Goal: Entertainment & Leisure: Consume media (video, audio)

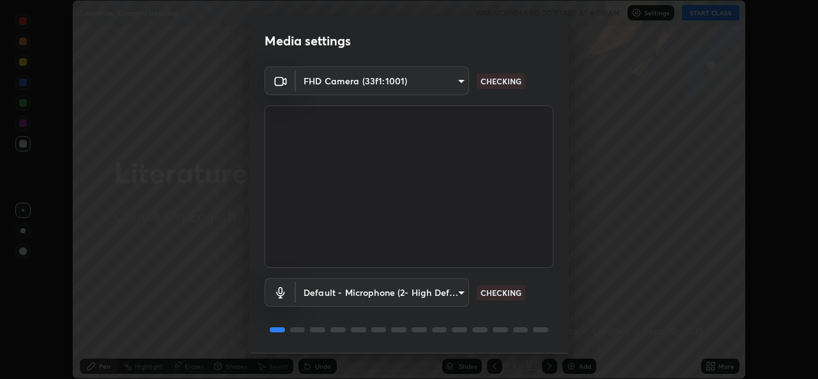
scroll to position [40, 0]
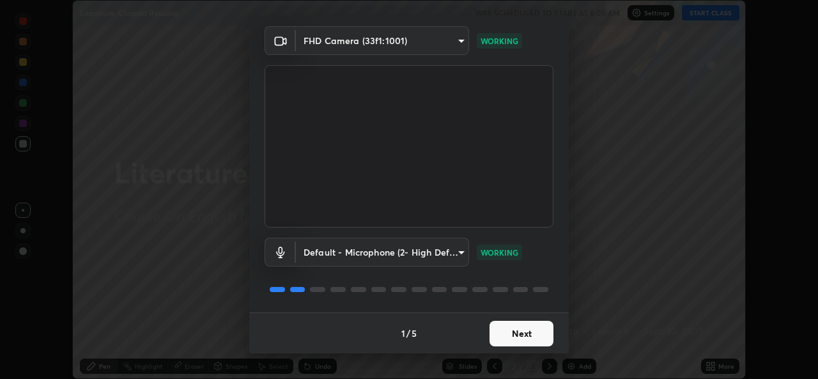
click at [531, 332] on button "Next" at bounding box center [521, 334] width 64 height 26
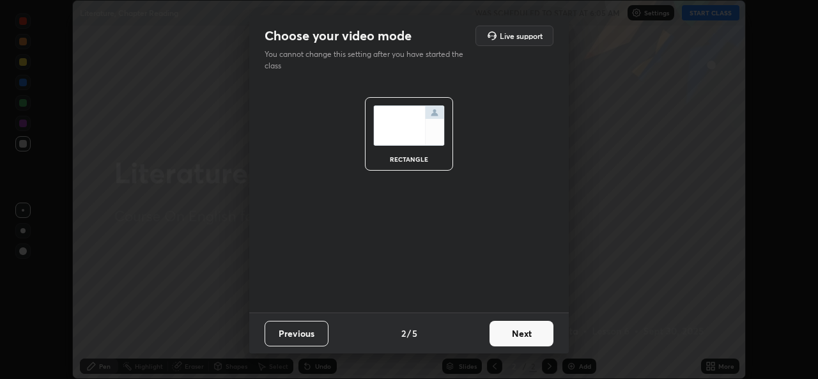
scroll to position [0, 0]
click at [542, 337] on button "Next" at bounding box center [521, 334] width 64 height 26
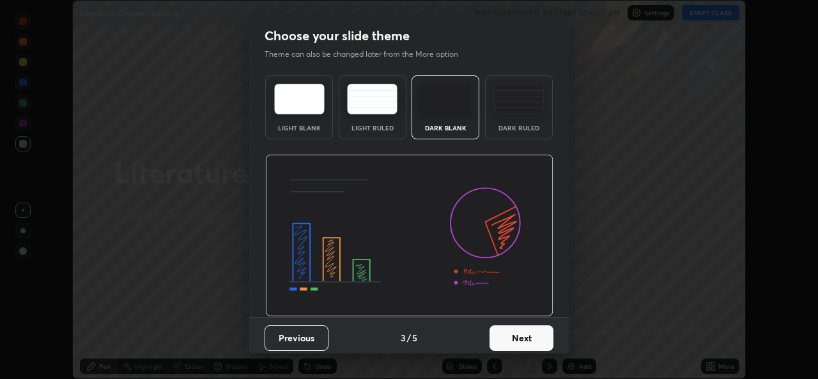
click at [542, 340] on button "Next" at bounding box center [521, 338] width 64 height 26
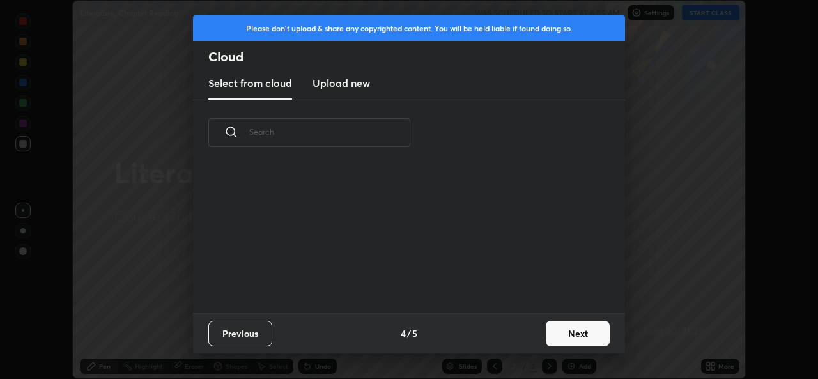
click at [554, 339] on button "Next" at bounding box center [578, 334] width 64 height 26
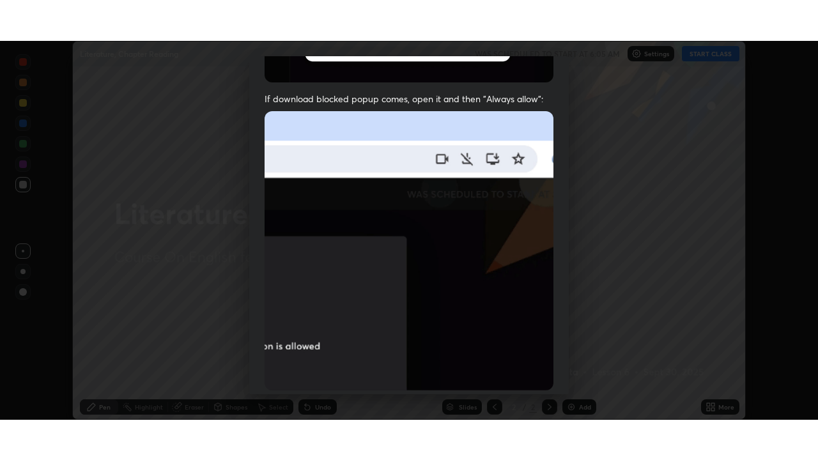
scroll to position [301, 0]
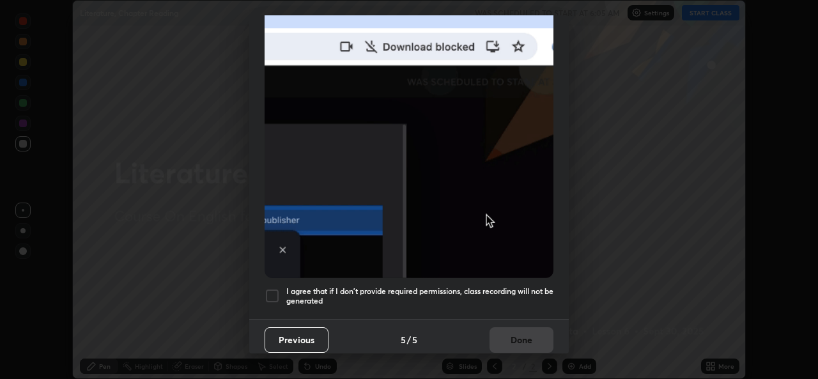
click at [275, 289] on div at bounding box center [271, 295] width 15 height 15
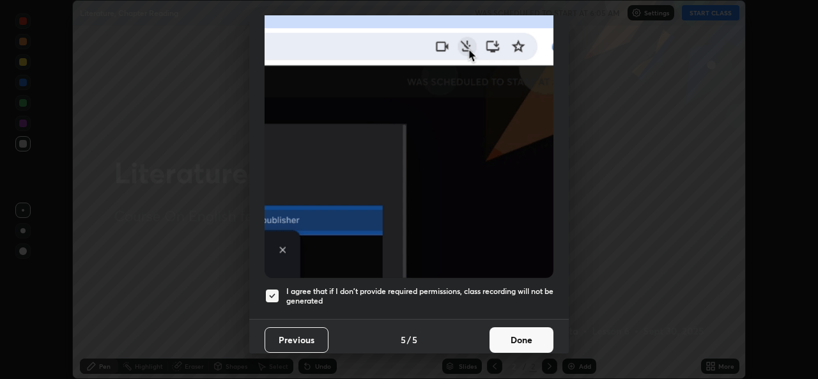
click at [512, 335] on button "Done" at bounding box center [521, 340] width 64 height 26
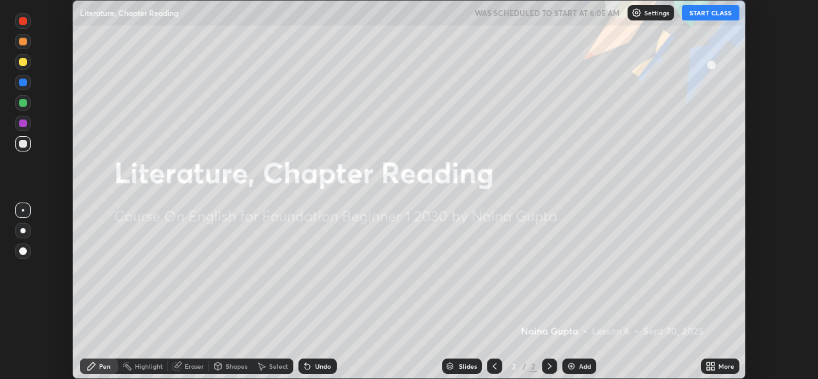
click at [711, 13] on button "START CLASS" at bounding box center [710, 12] width 57 height 15
click at [584, 365] on div "Add" at bounding box center [585, 366] width 12 height 6
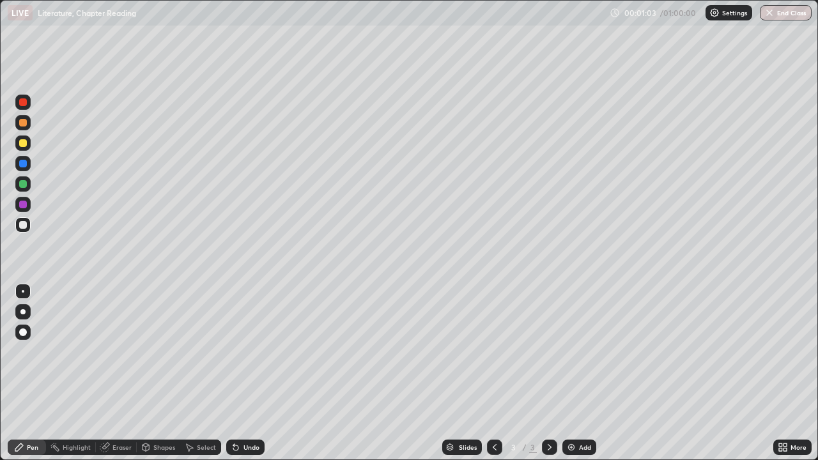
scroll to position [460, 818]
click at [579, 378] on div "Add" at bounding box center [585, 447] width 12 height 6
click at [789, 378] on div "More" at bounding box center [792, 446] width 38 height 15
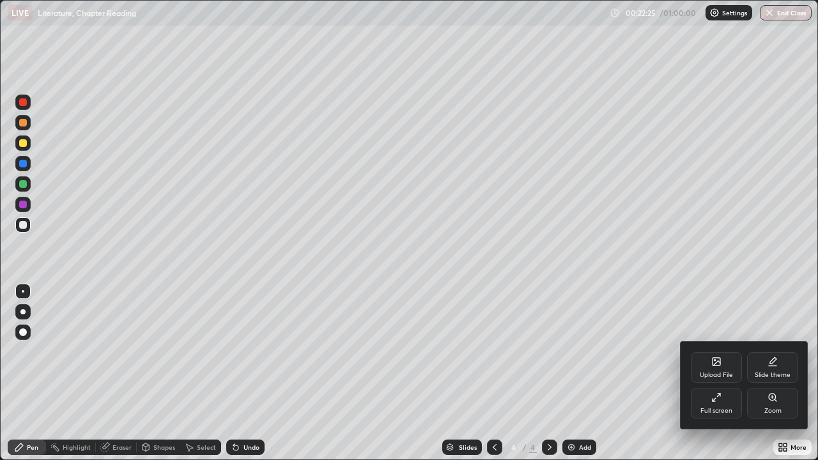
click at [784, 378] on div at bounding box center [409, 230] width 818 height 460
